Goal: Complete application form

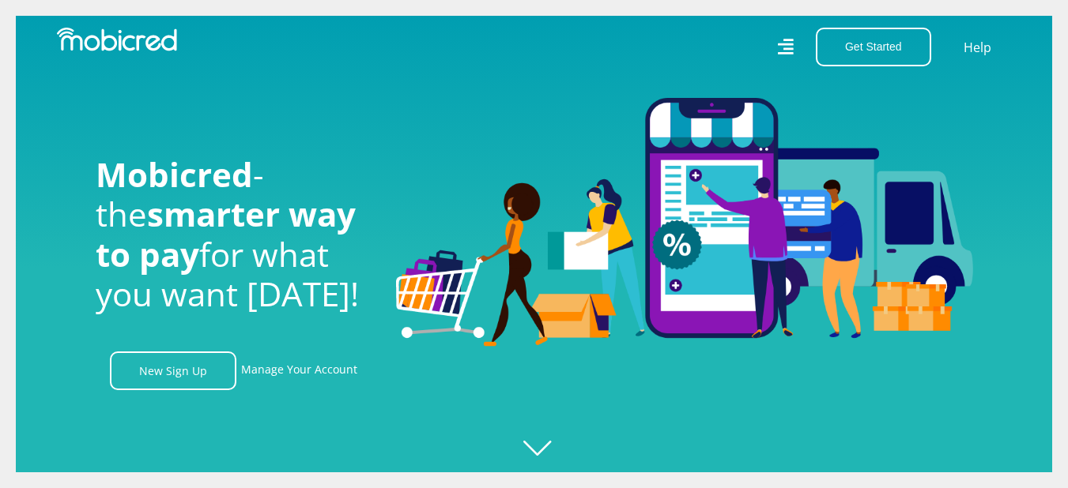
scroll to position [0, 1126]
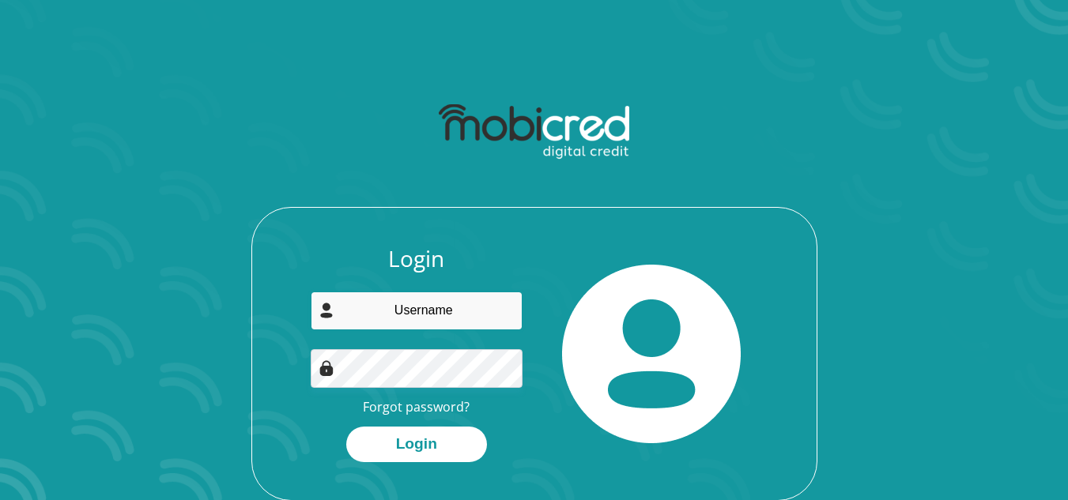
click at [424, 309] on input "email" at bounding box center [417, 311] width 212 height 39
type input "brendonsargeant@yahoo.com"
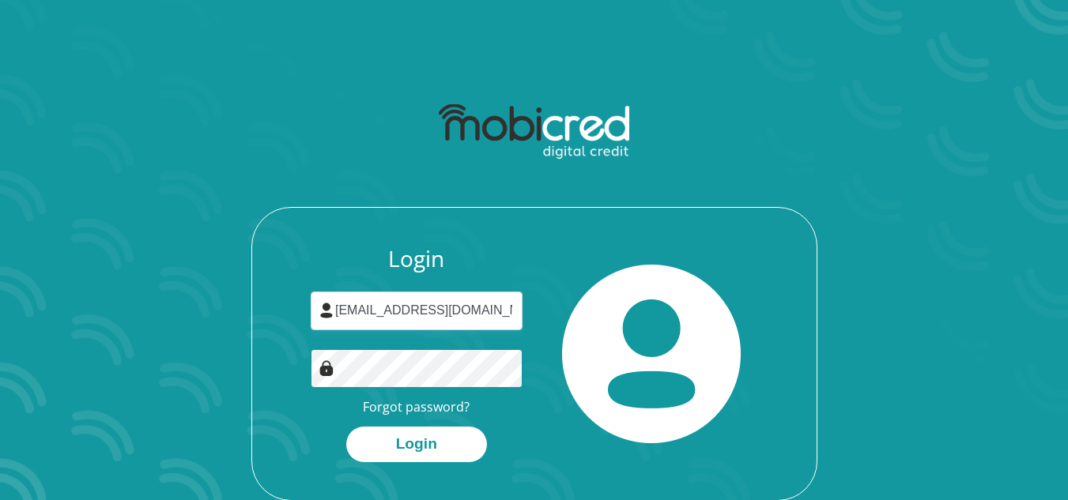
click at [346, 427] on button "Login" at bounding box center [416, 445] width 141 height 36
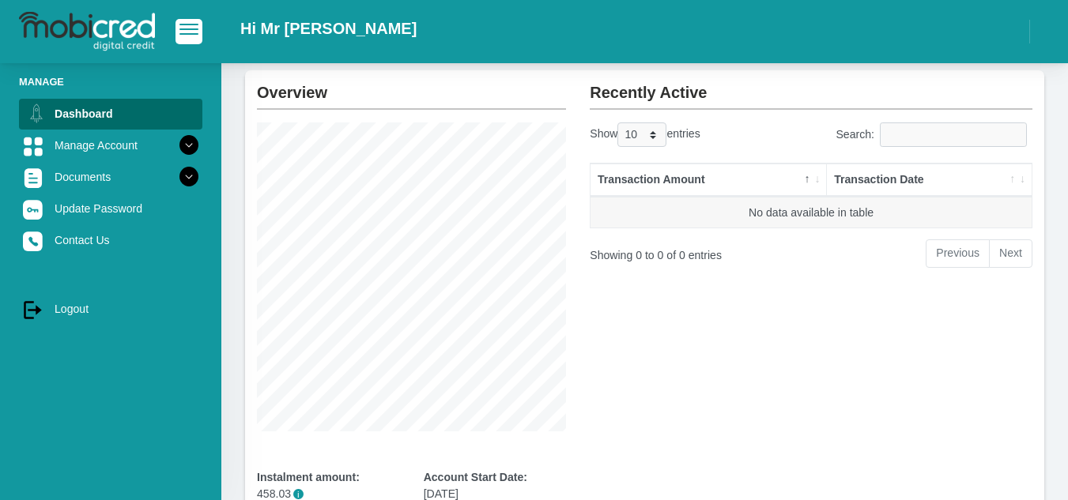
scroll to position [81, 0]
click at [190, 38] on button "button" at bounding box center [188, 31] width 27 height 24
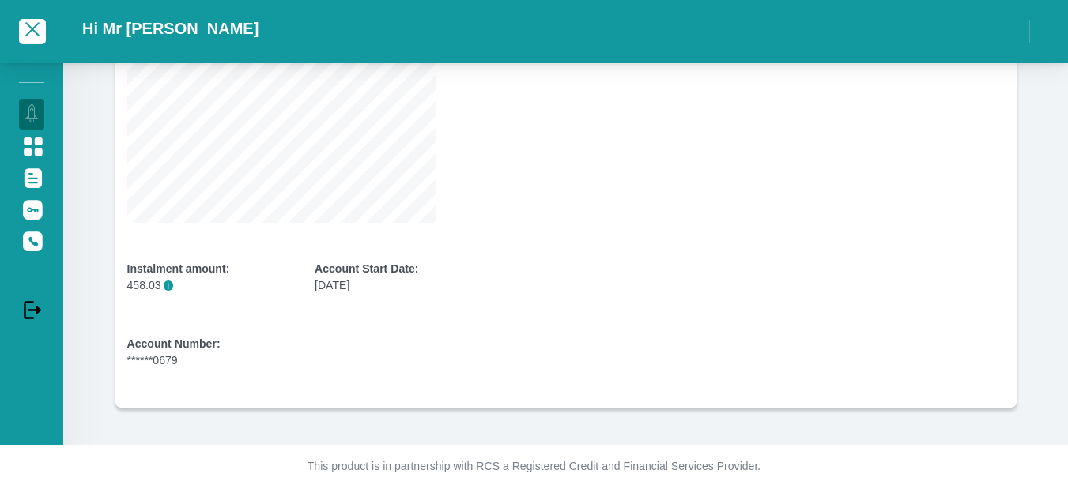
scroll to position [0, 0]
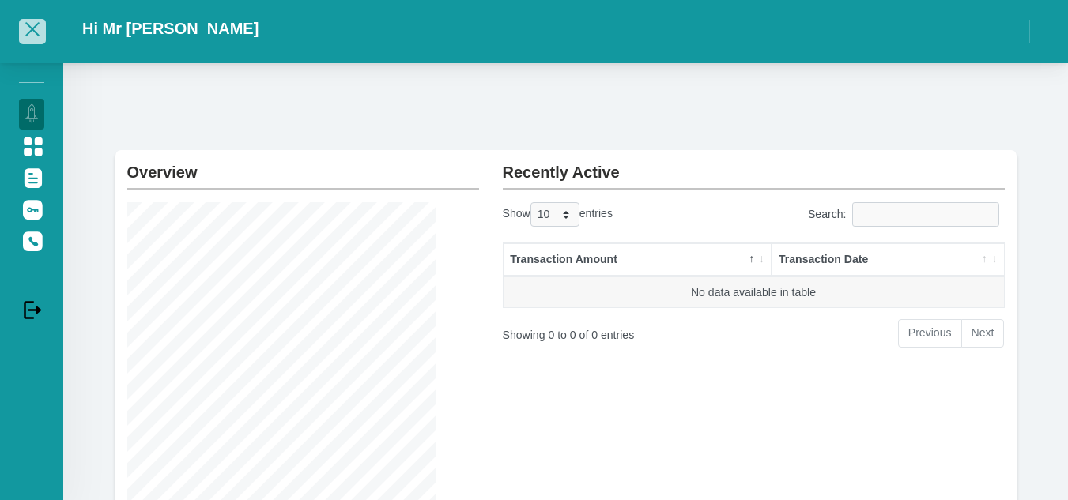
click at [34, 31] on span "button" at bounding box center [32, 29] width 14 height 14
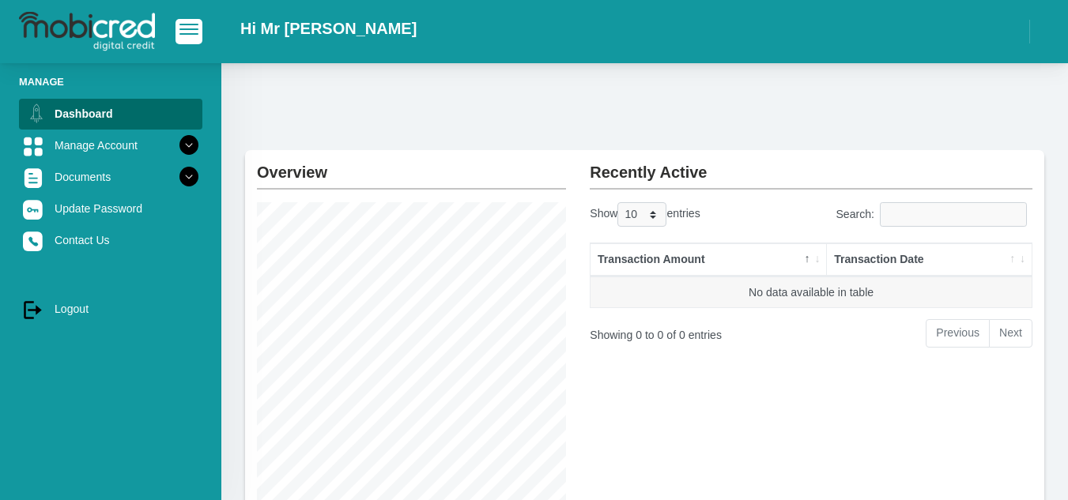
click at [89, 32] on img at bounding box center [87, 32] width 136 height 40
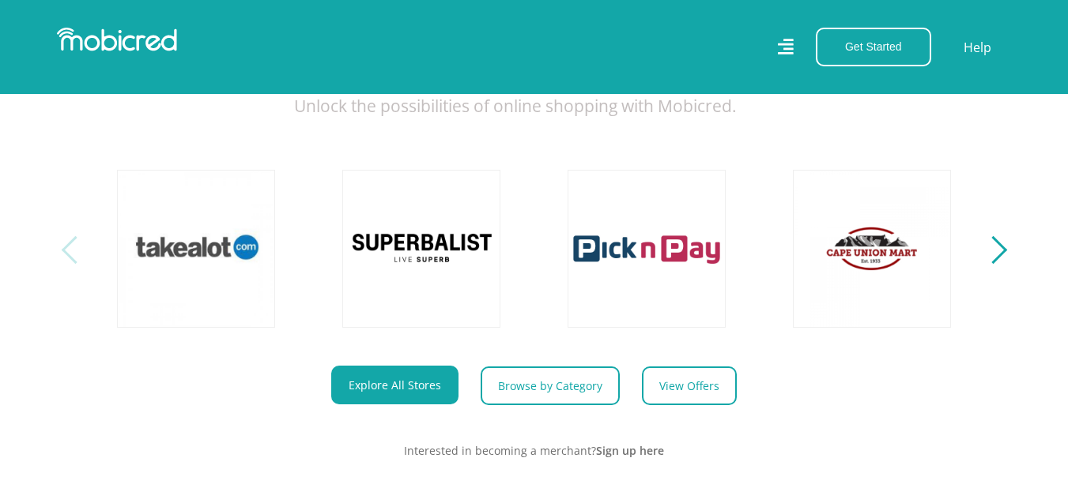
scroll to position [578, 0]
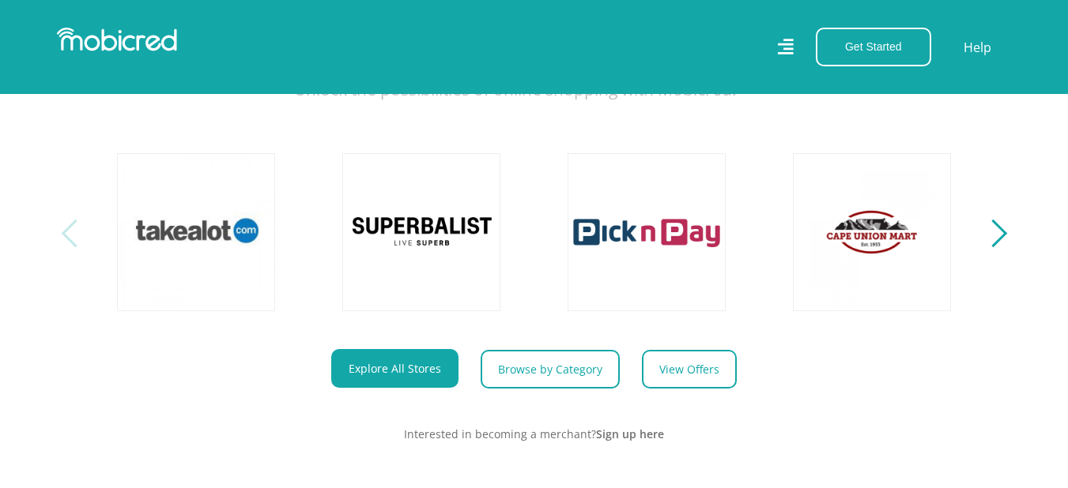
click at [1002, 247] on div "Next" at bounding box center [992, 234] width 28 height 28
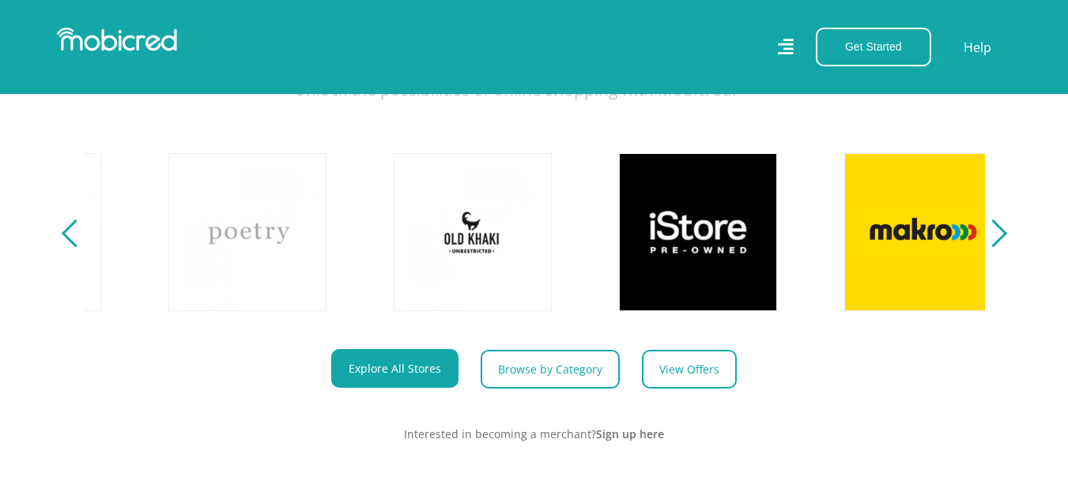
scroll to position [0, 901]
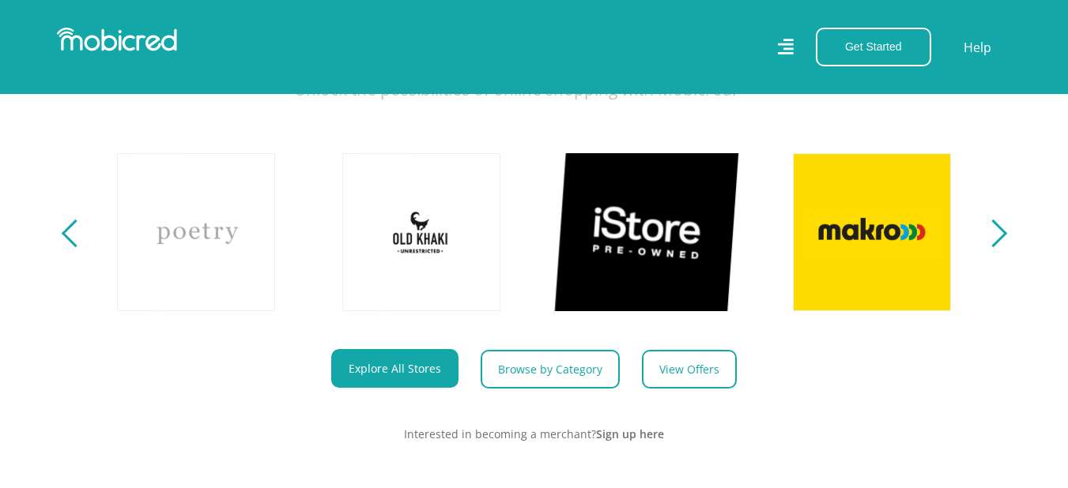
click at [677, 293] on link at bounding box center [647, 232] width 186 height 186
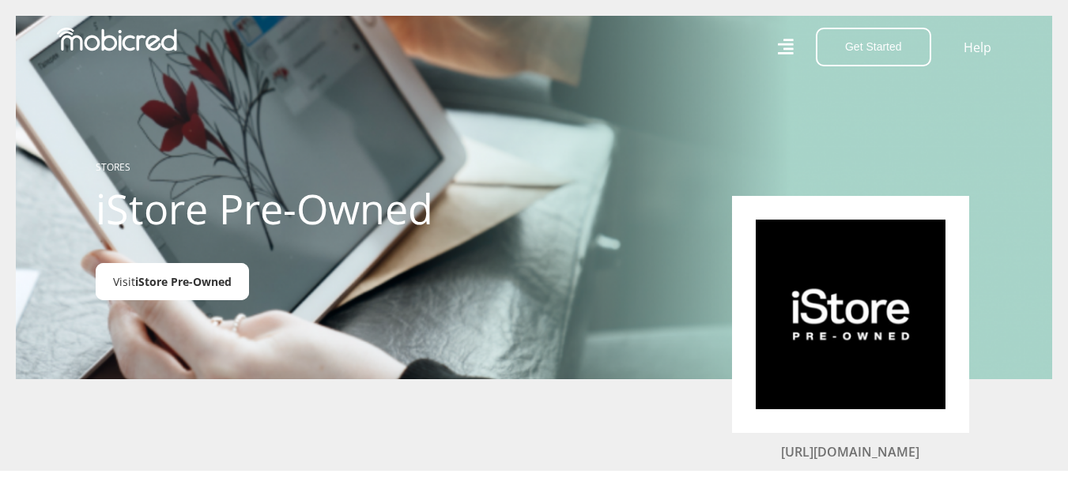
click at [209, 264] on link "Visit iStore Pre-Owned" at bounding box center [172, 281] width 153 height 37
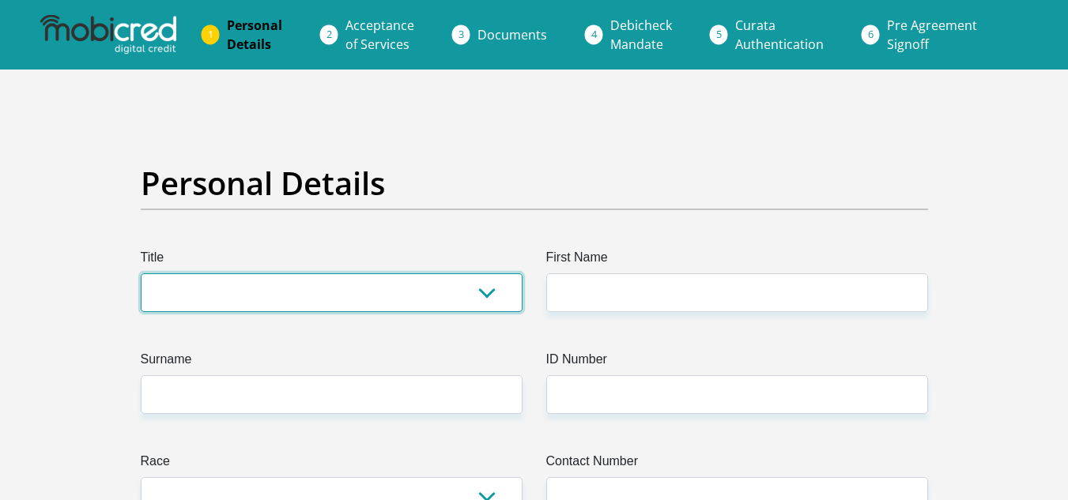
click at [494, 302] on select "Mr Ms Mrs Dr [PERSON_NAME]" at bounding box center [332, 292] width 382 height 39
select select "Mr"
click at [141, 273] on select "Mr Ms Mrs Dr [PERSON_NAME]" at bounding box center [332, 292] width 382 height 39
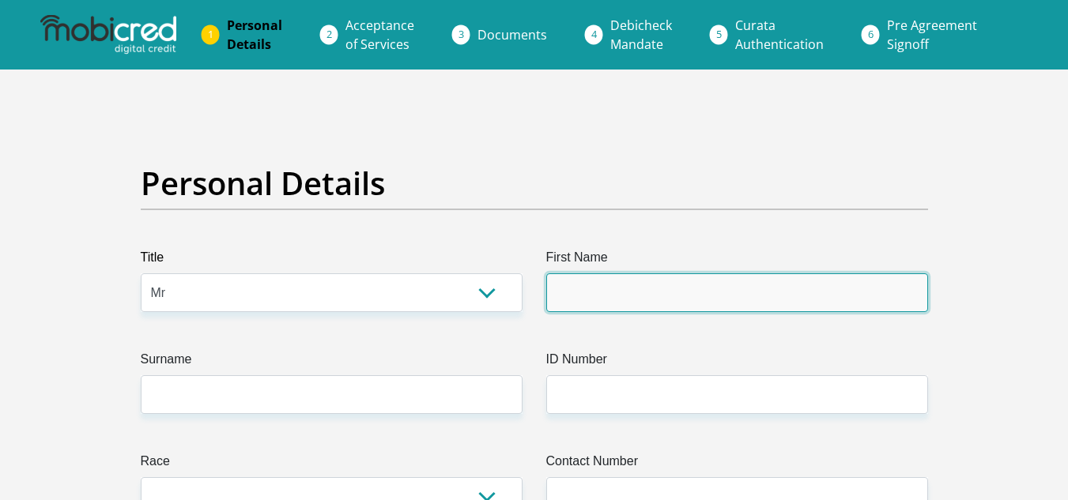
click at [631, 309] on input "First Name" at bounding box center [737, 292] width 382 height 39
type input "Brendon"
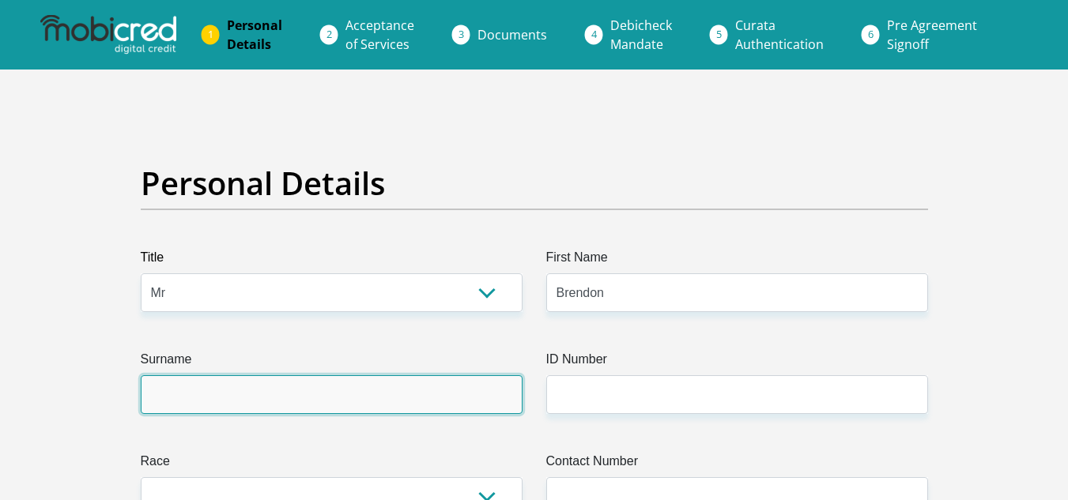
type input "[PERSON_NAME]"
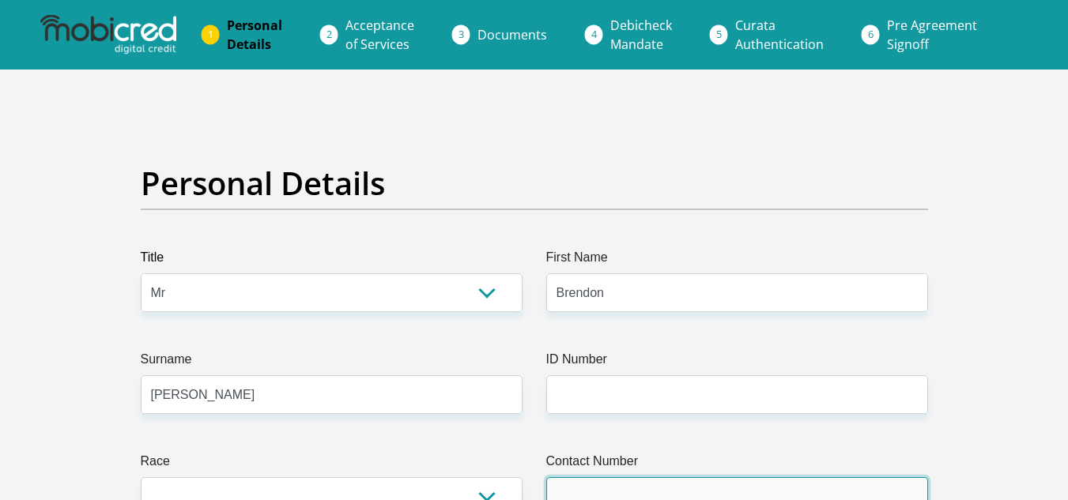
type input "0636455467"
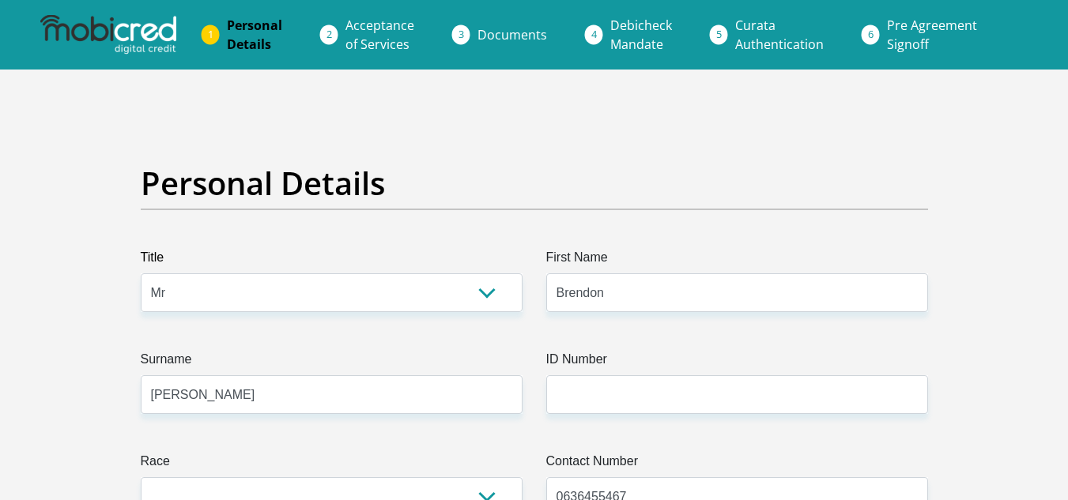
select select "ZAF"
type input "[STREET_ADDRESS]"
type input "[GEOGRAPHIC_DATA]"
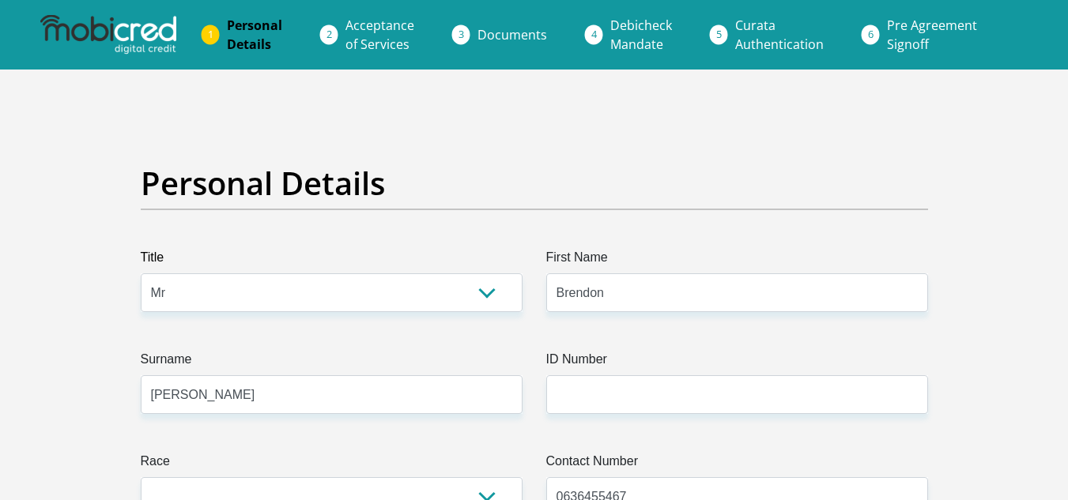
type input "8007"
